Goal: Transaction & Acquisition: Purchase product/service

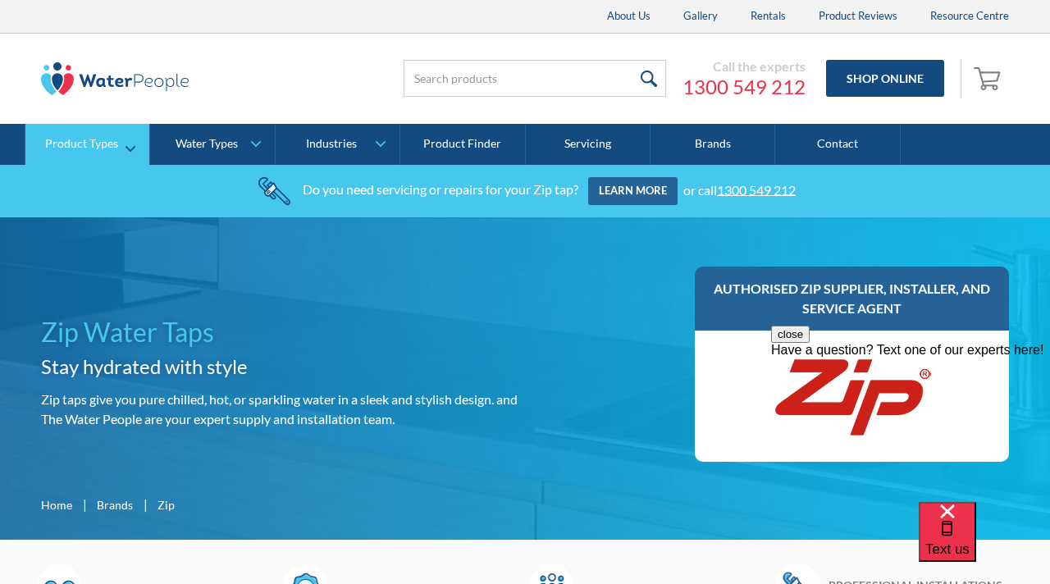
click at [112, 144] on div "Product Types" at bounding box center [81, 144] width 73 height 14
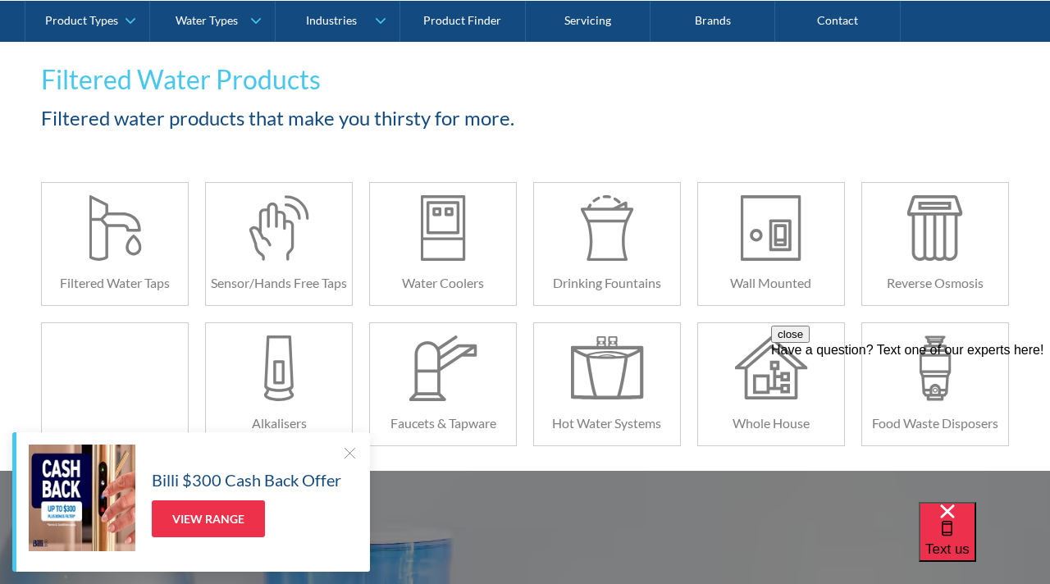
scroll to position [281, 0]
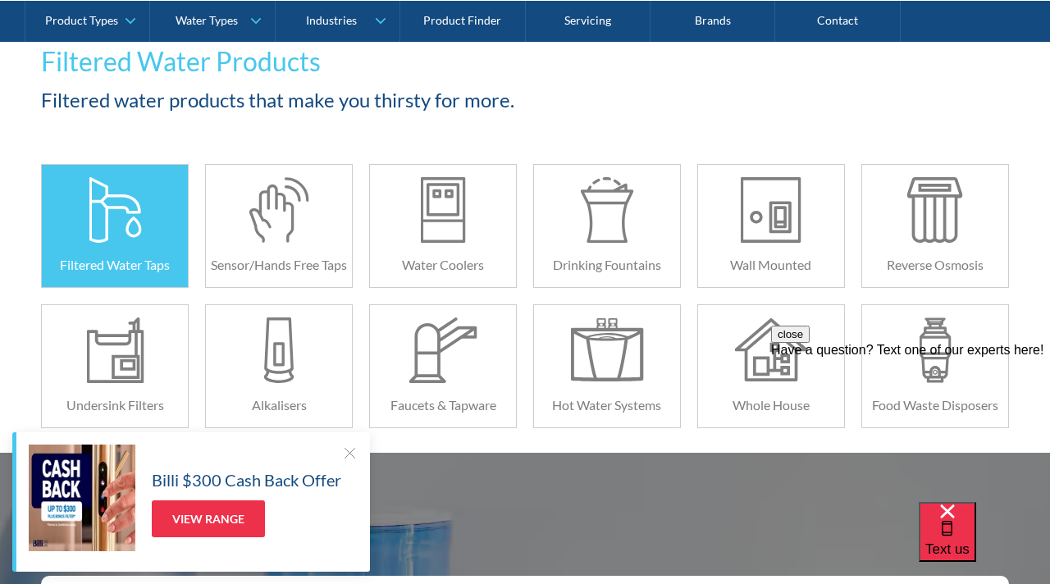
click at [116, 226] on div at bounding box center [115, 210] width 73 height 66
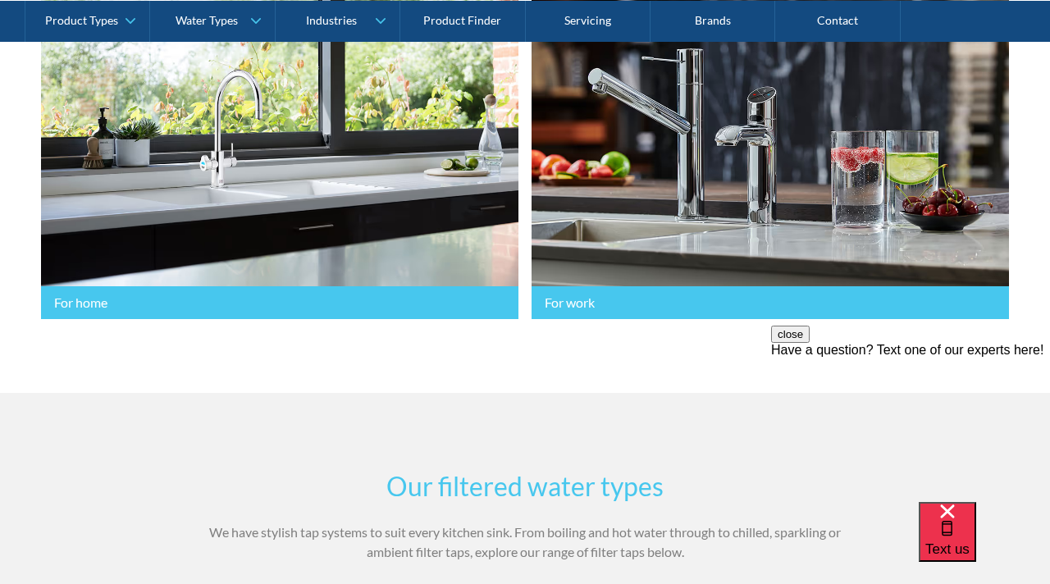
scroll to position [532, 0]
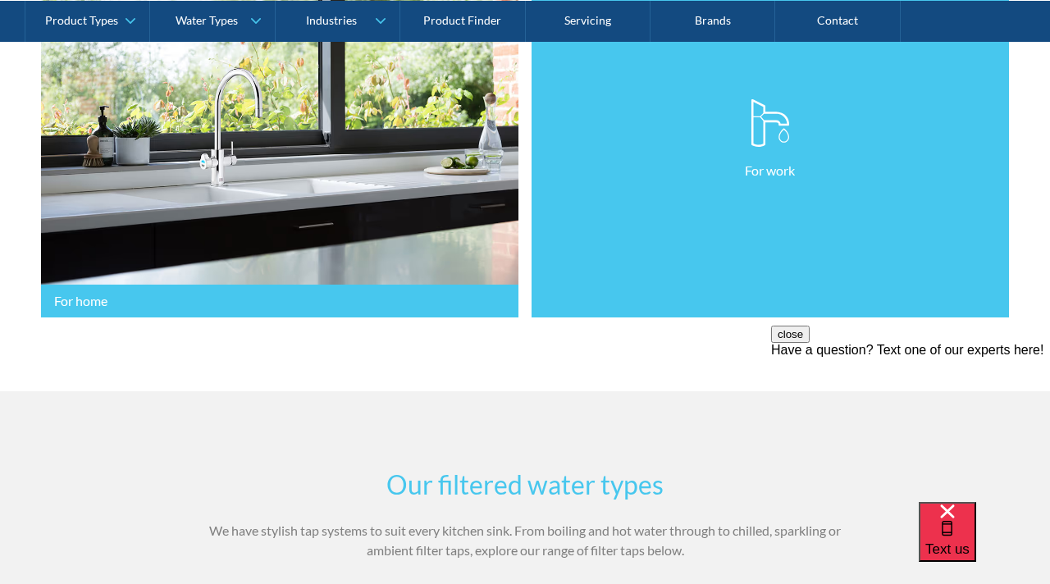
click at [578, 142] on link "For work" at bounding box center [771, 139] width 478 height 357
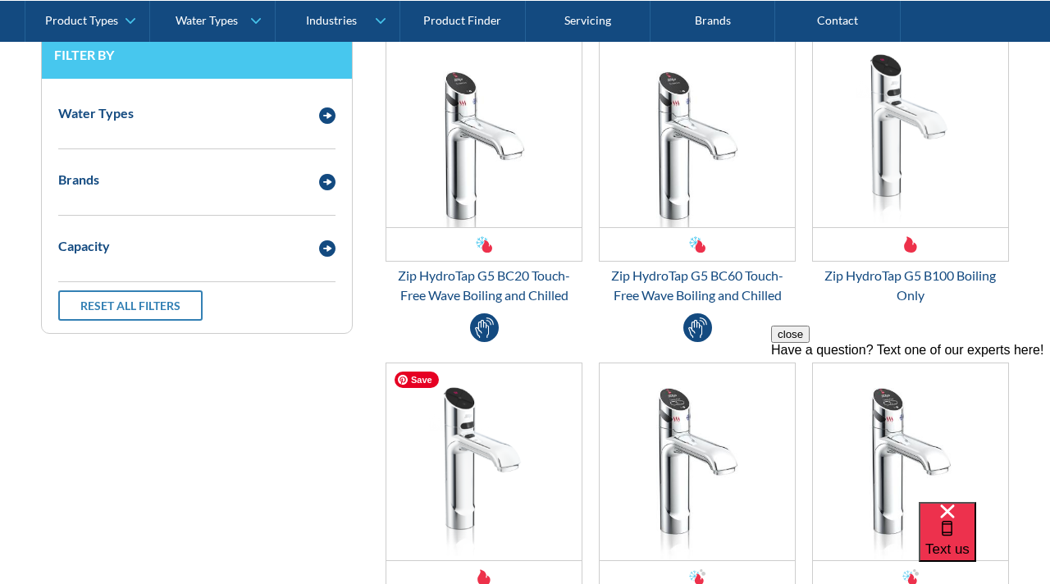
scroll to position [887, 0]
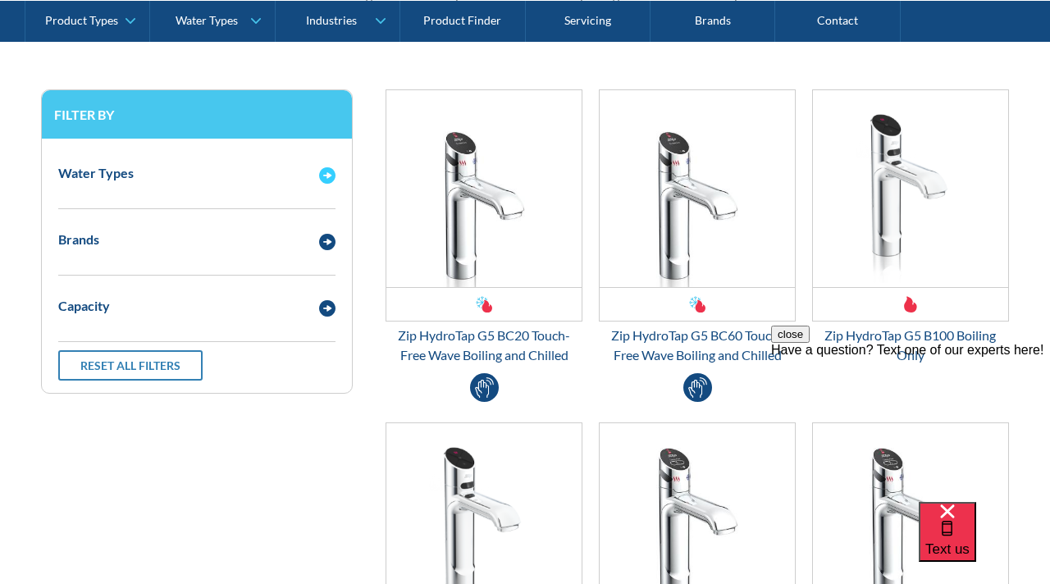
click at [324, 186] on div "Water Types" at bounding box center [197, 173] width 294 height 45
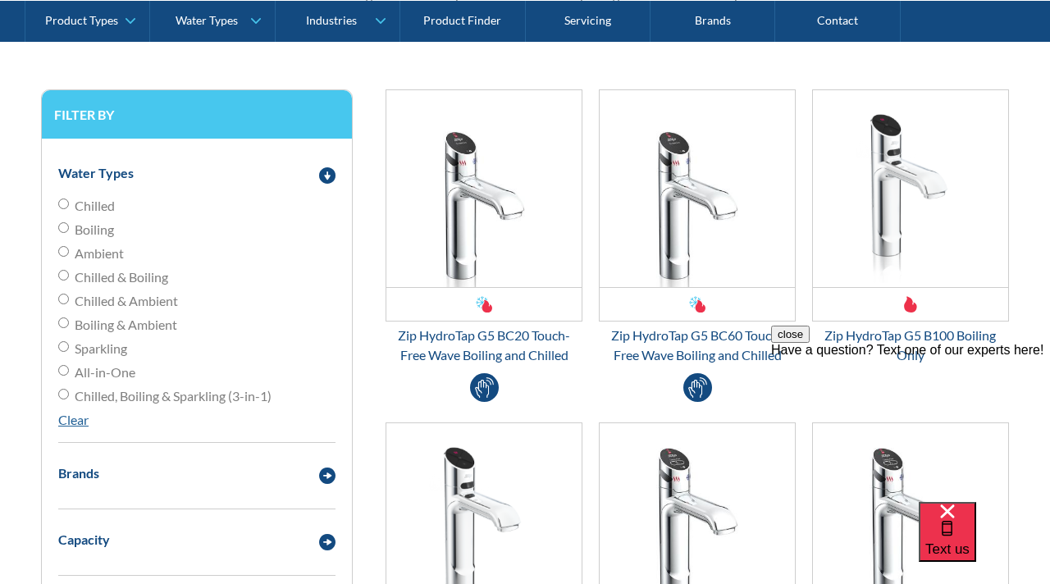
click at [113, 206] on span "Chilled" at bounding box center [95, 206] width 40 height 20
click at [69, 206] on input "Chilled" at bounding box center [63, 204] width 11 height 11
radio input "true"
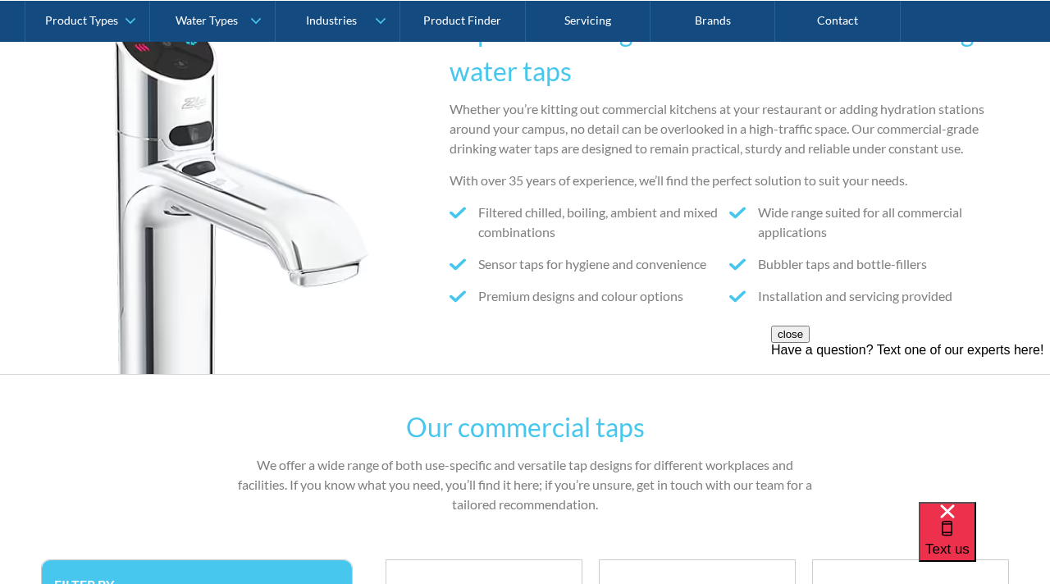
scroll to position [404, 0]
